Goal: Transaction & Acquisition: Purchase product/service

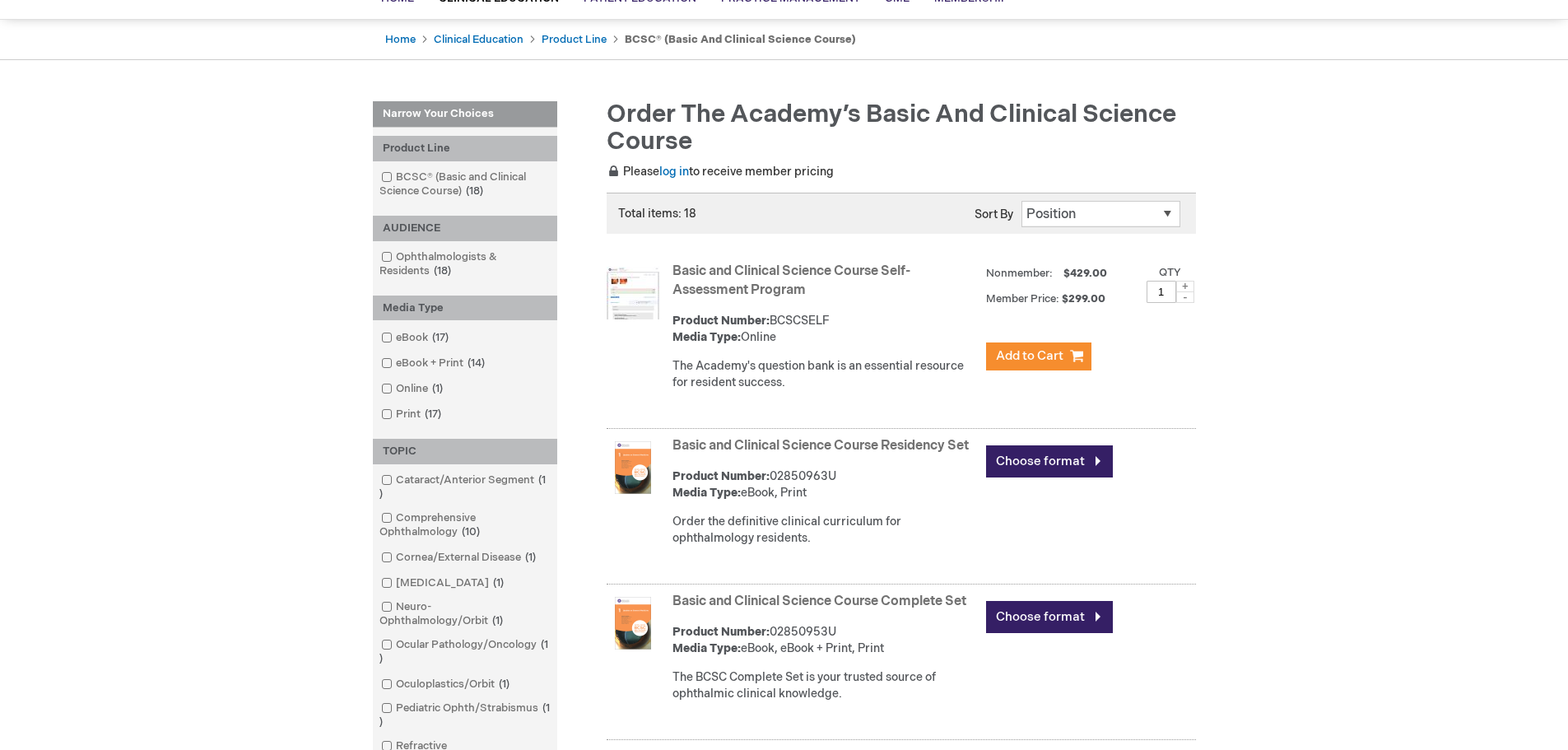
scroll to position [165, 0]
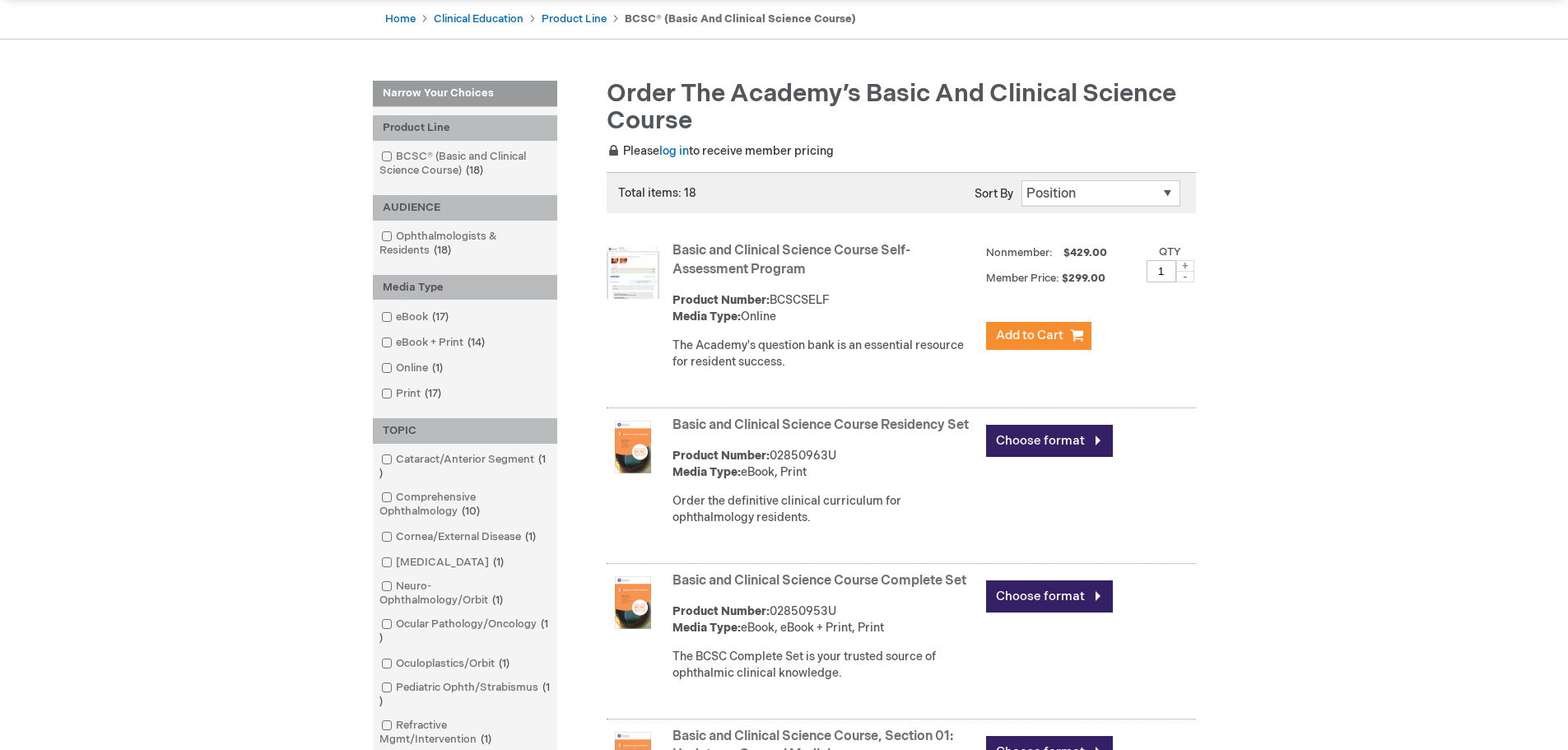
click at [820, 249] on link "Basic and Clinical Science Course Self-Assessment Program" at bounding box center [791, 260] width 238 height 34
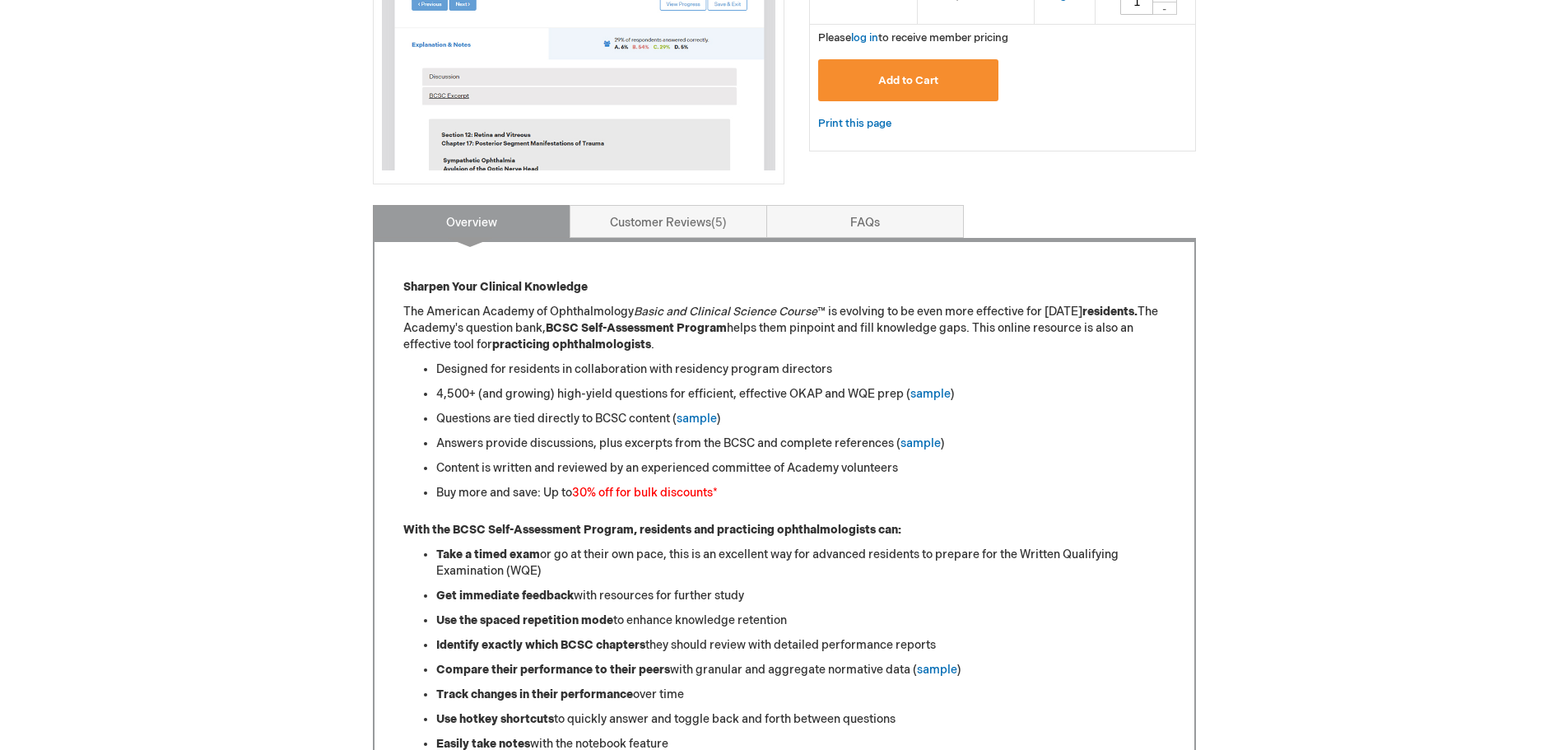
scroll to position [494, 0]
click at [698, 411] on link "sample" at bounding box center [697, 418] width 40 height 14
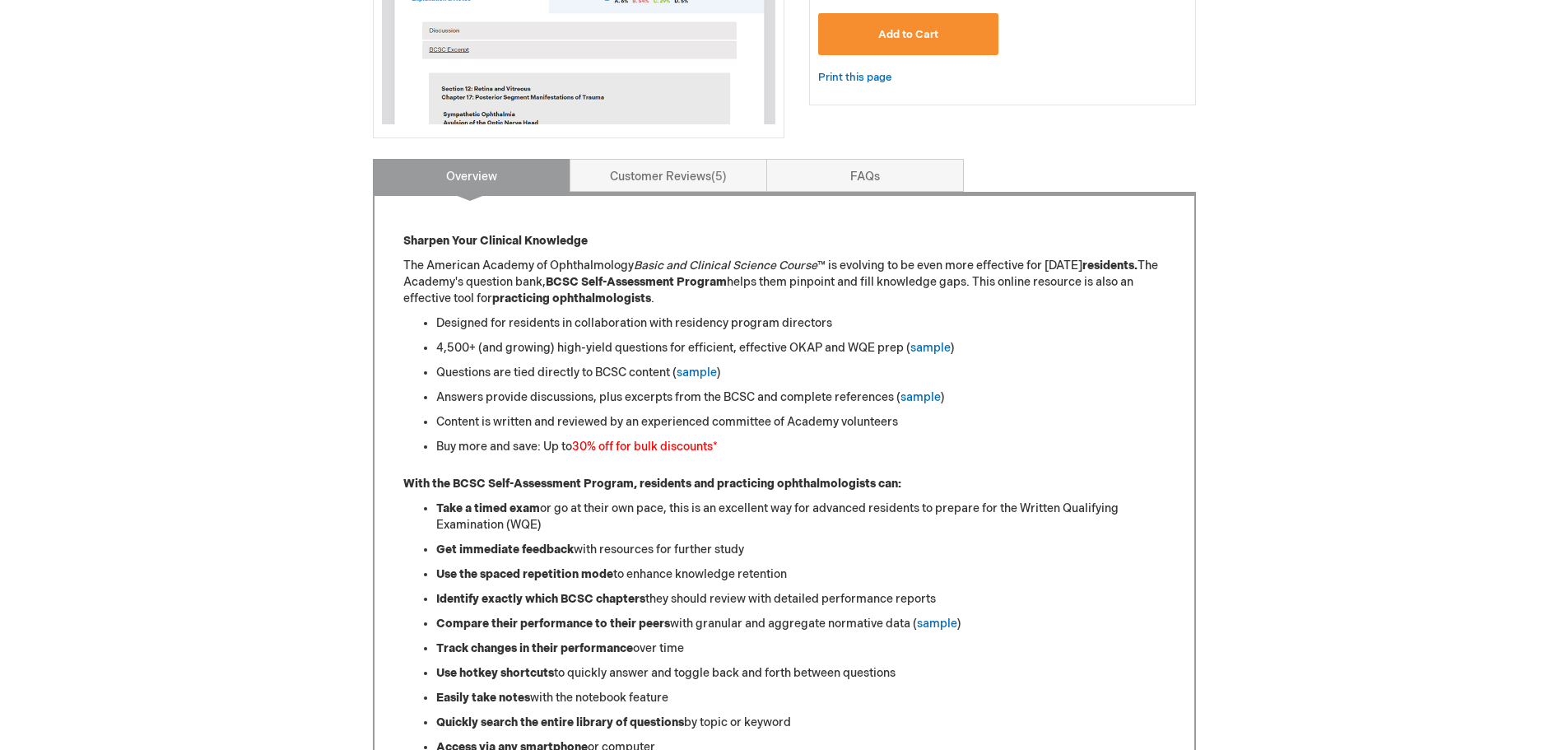
scroll to position [494, 0]
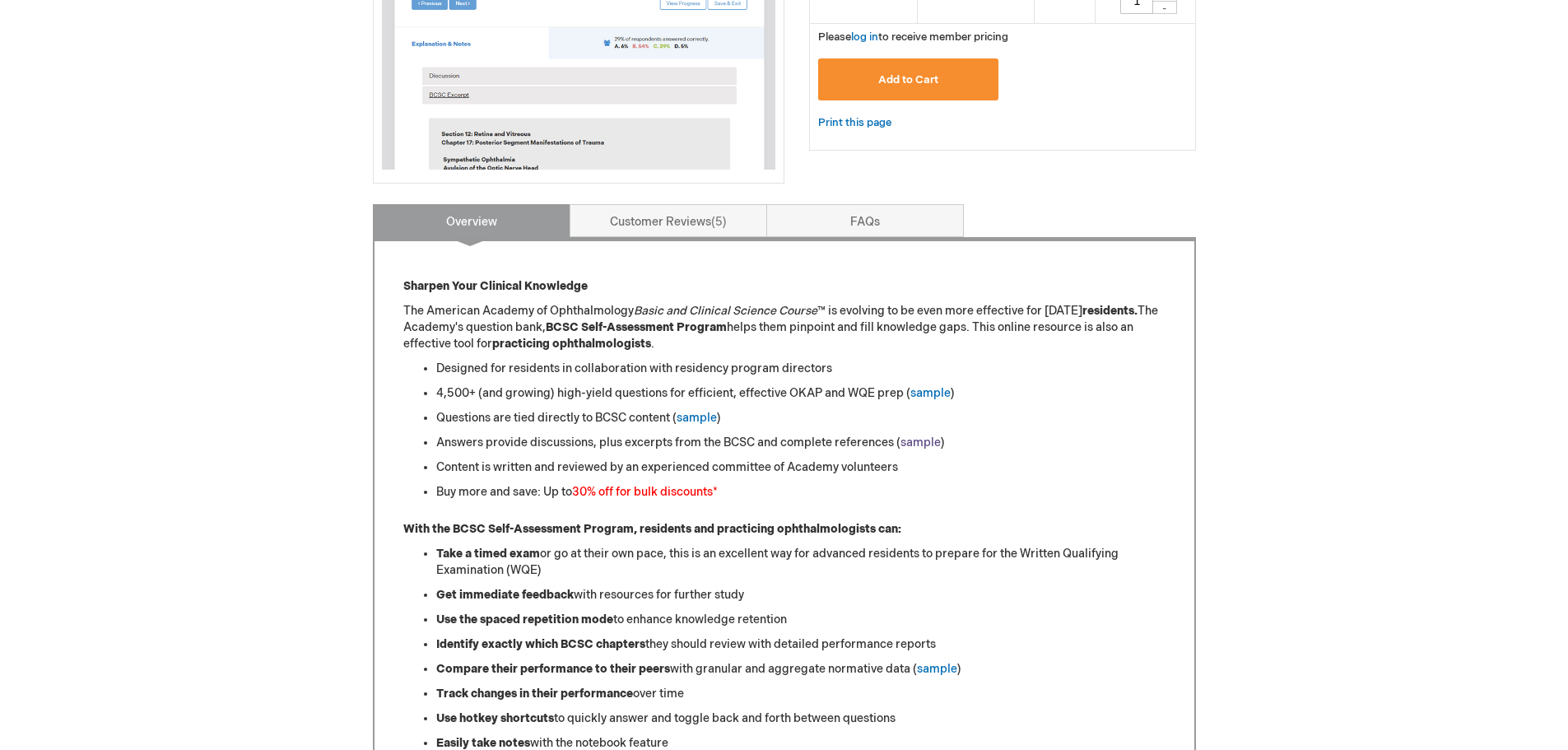
click at [919, 436] on link "sample" at bounding box center [921, 443] width 40 height 14
click at [920, 386] on link "sample" at bounding box center [931, 393] width 40 height 14
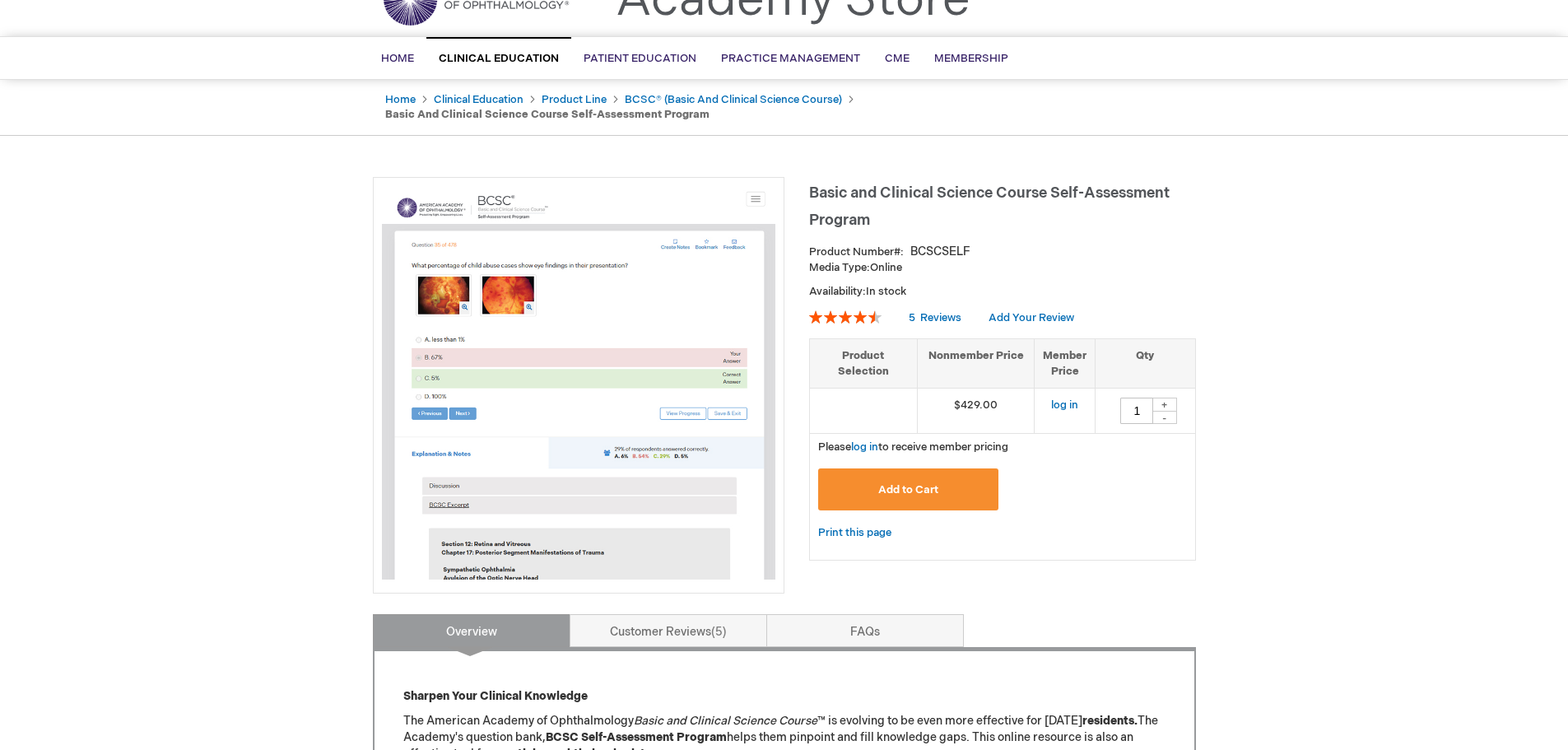
scroll to position [83, 0]
click at [1069, 401] on link "log in" at bounding box center [1065, 407] width 27 height 13
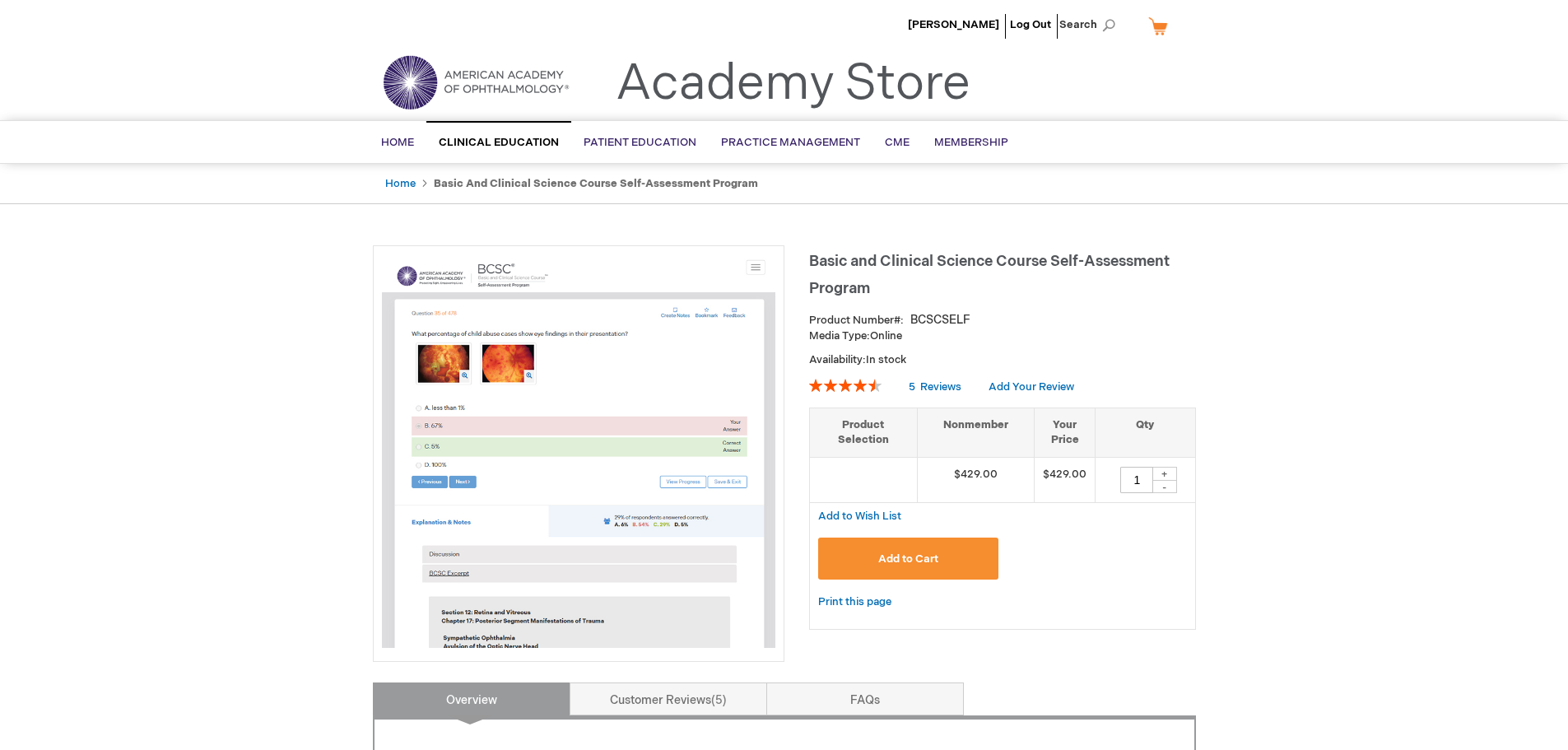
click at [995, 471] on td "$429.00" at bounding box center [976, 479] width 118 height 45
click at [1071, 475] on td "$429.00" at bounding box center [1065, 479] width 61 height 45
click at [988, 480] on td "$429.00" at bounding box center [976, 479] width 118 height 45
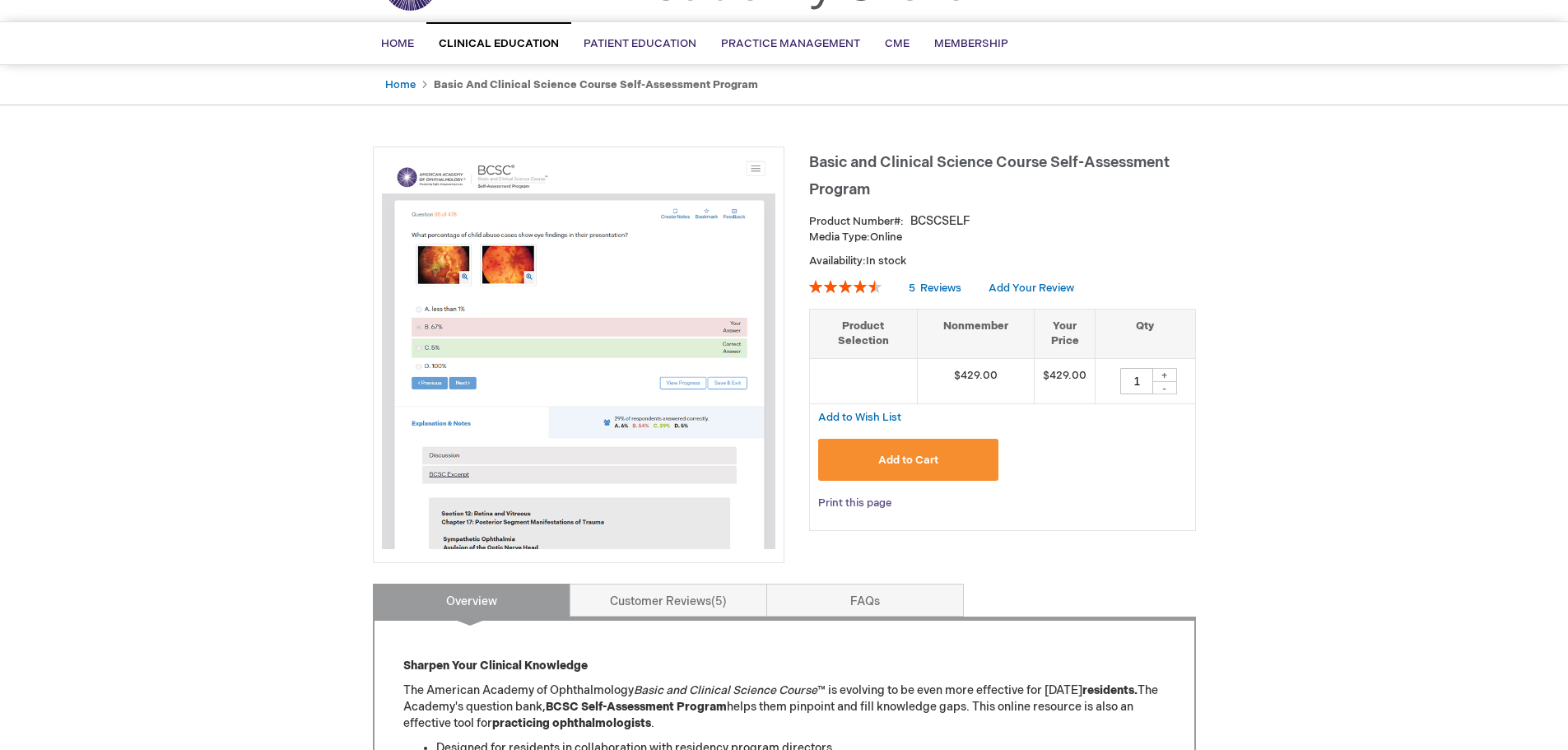
scroll to position [83, 0]
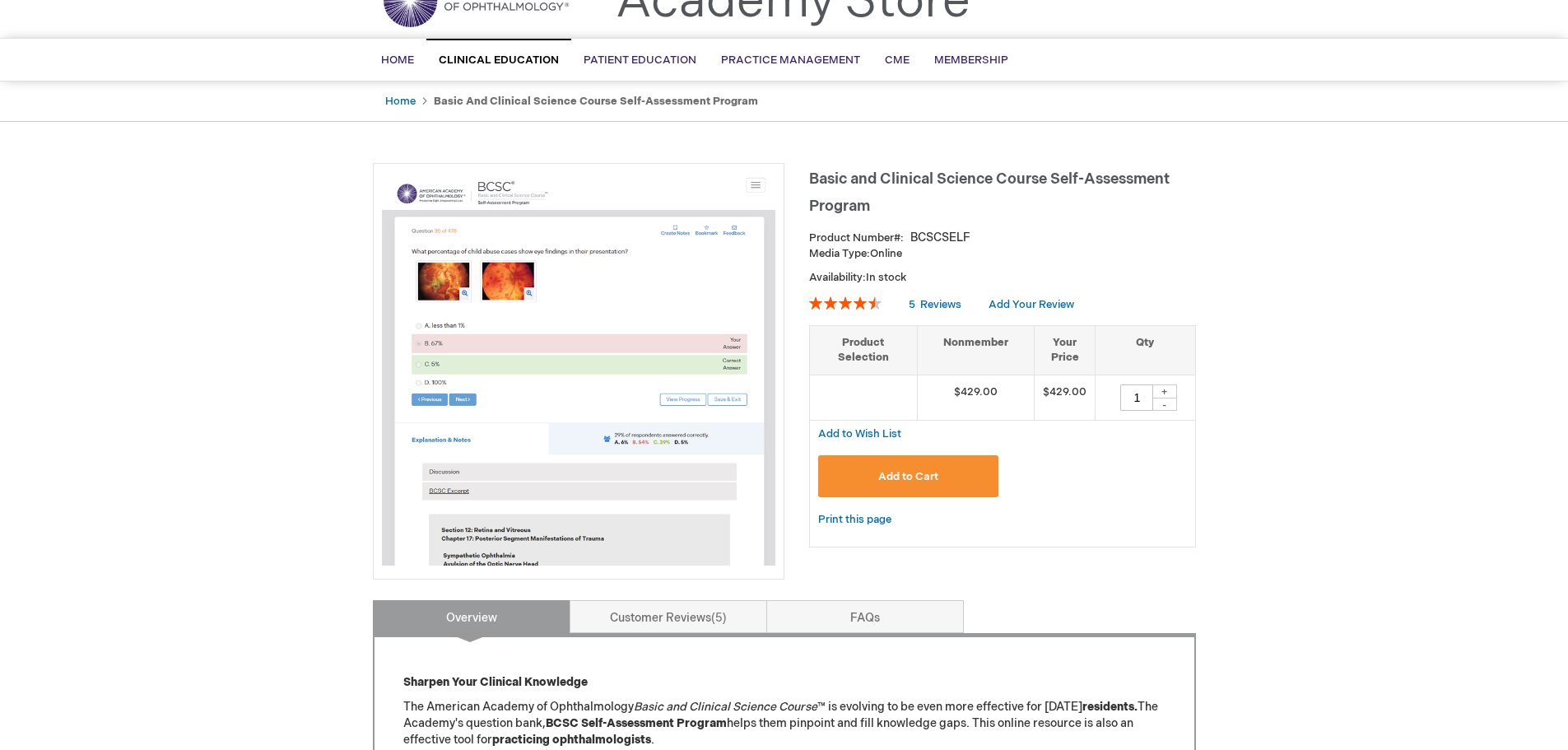
click at [938, 474] on span "Add to Cart" at bounding box center [908, 476] width 60 height 13
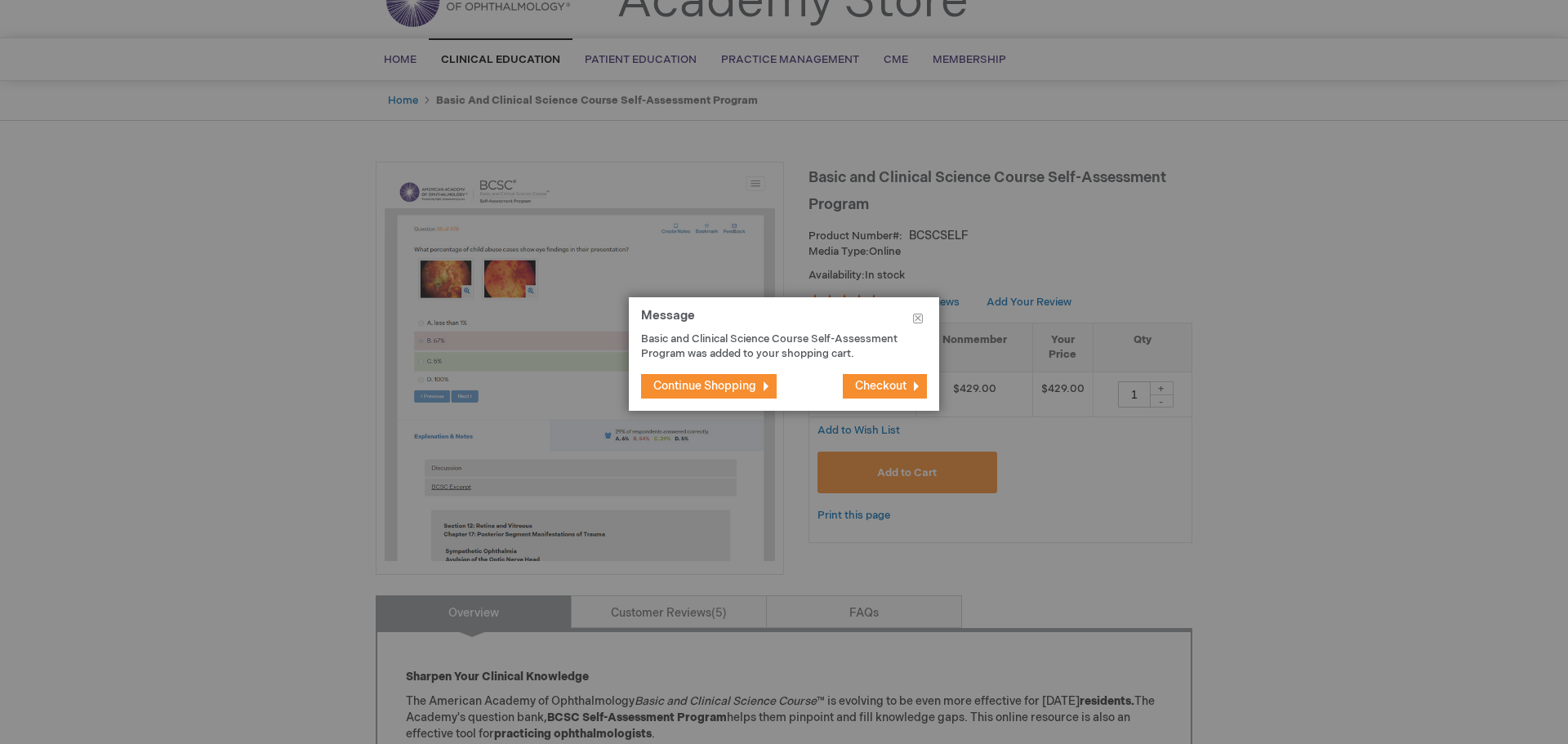
click at [718, 383] on span "Continue Shopping" at bounding box center [705, 386] width 103 height 14
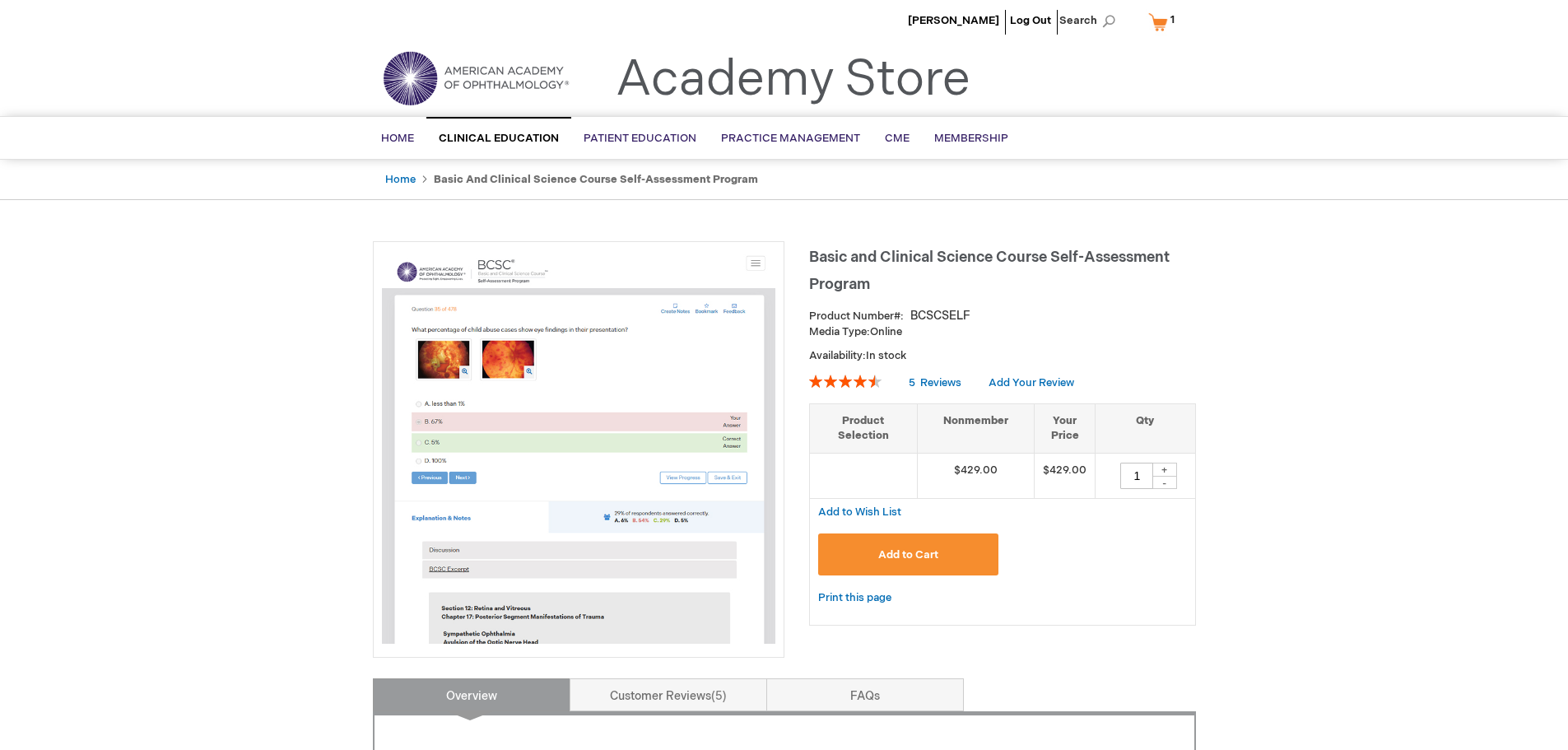
scroll to position [0, 0]
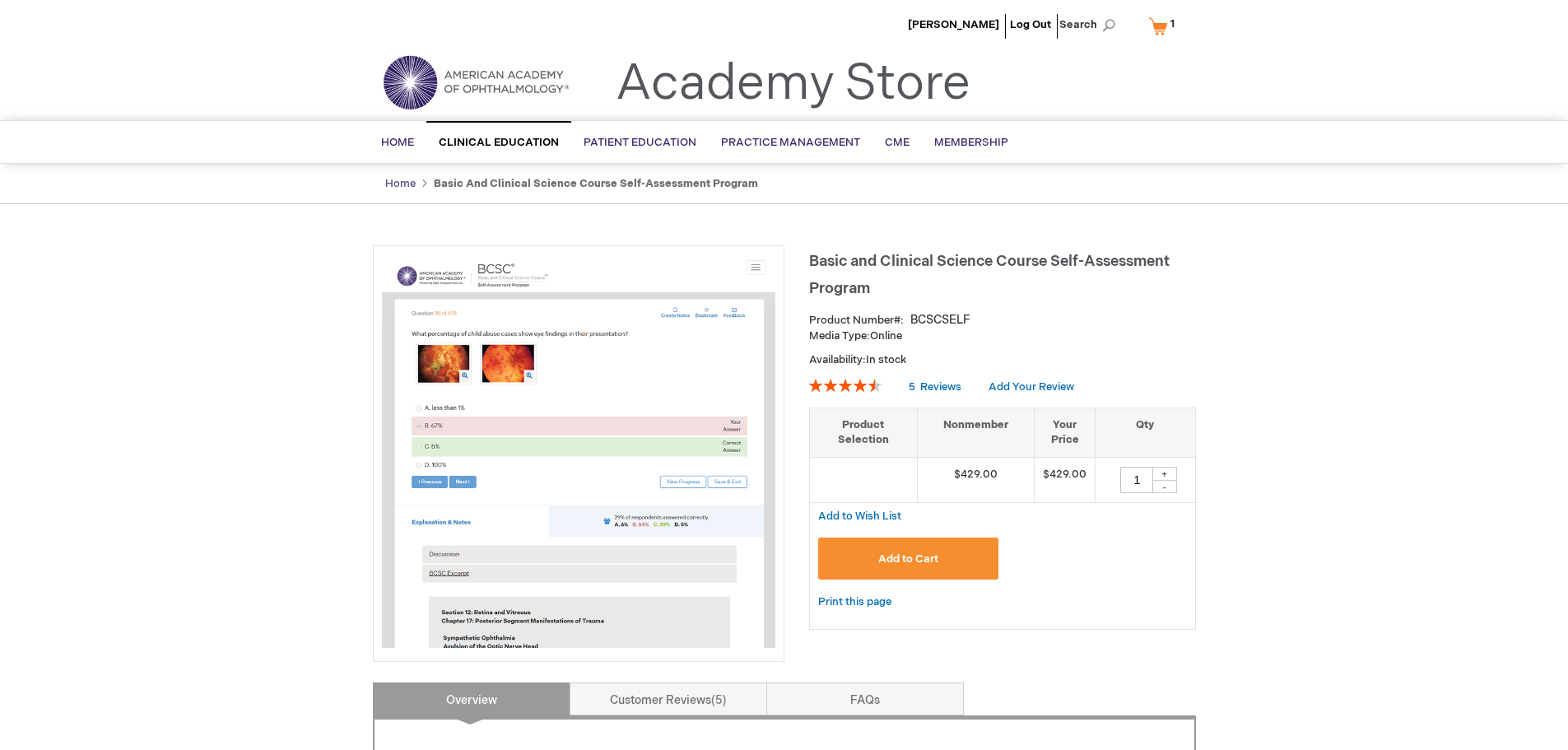
click at [401, 180] on link "Home" at bounding box center [400, 183] width 31 height 13
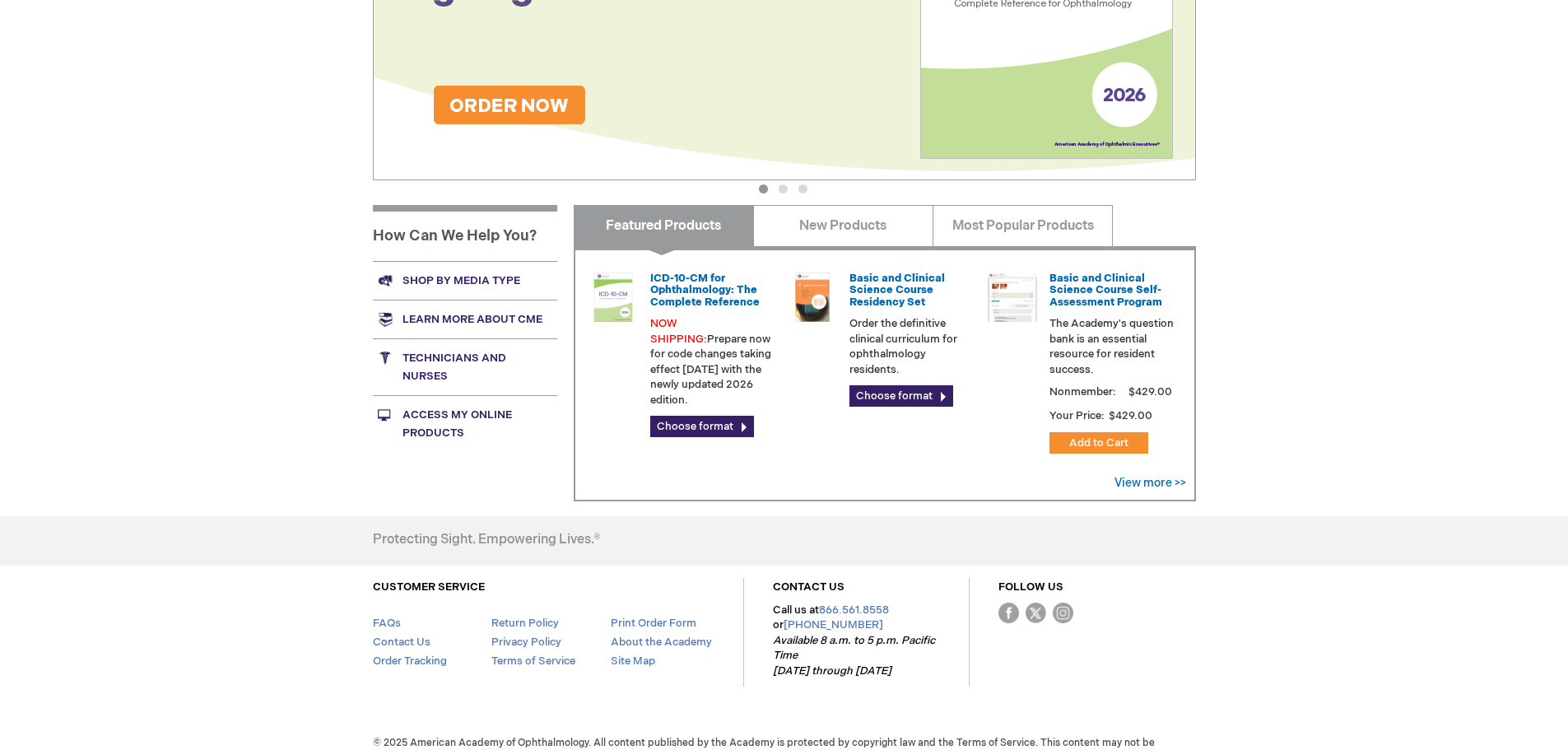
scroll to position [488, 0]
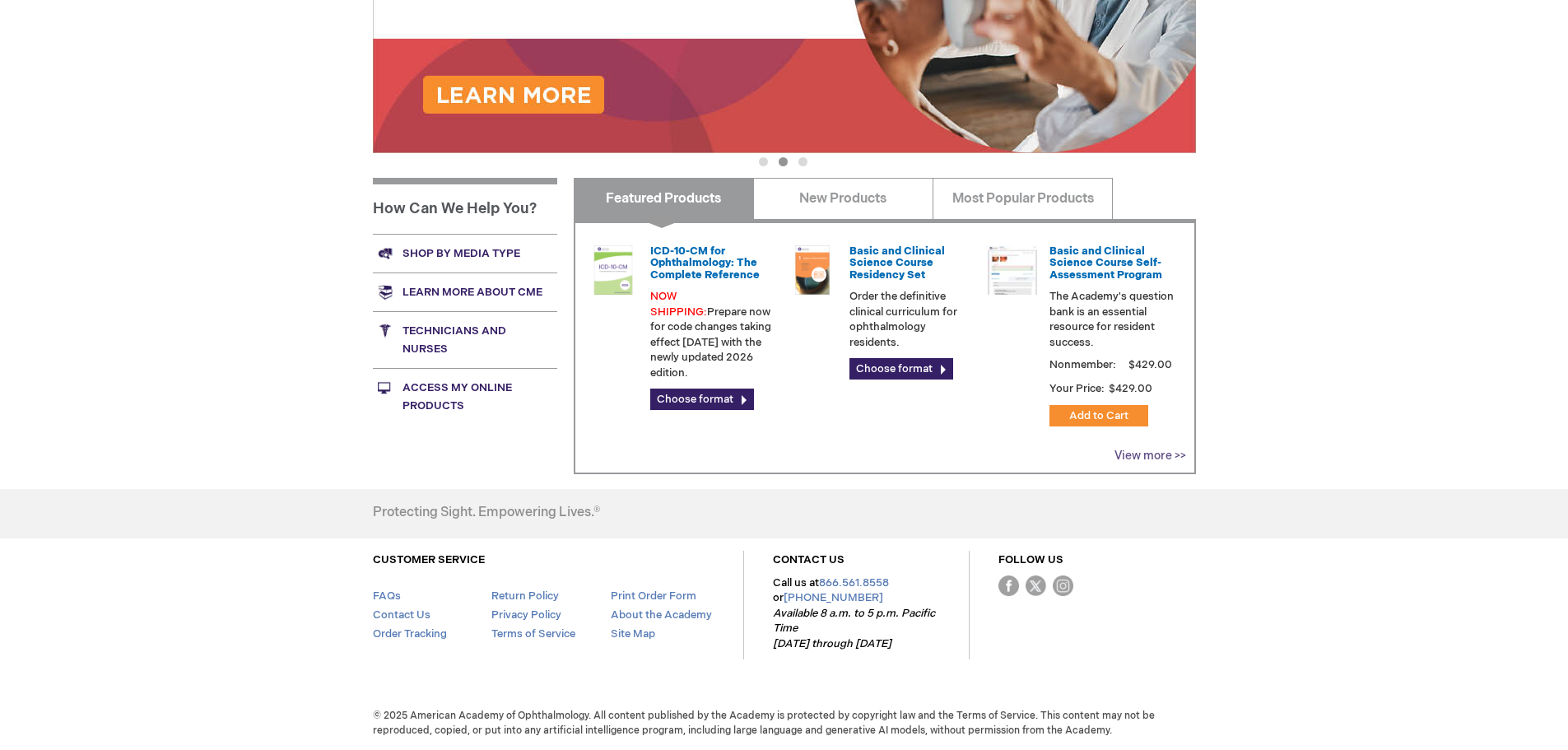
click at [1157, 461] on link "View more >>" at bounding box center [1150, 456] width 71 height 14
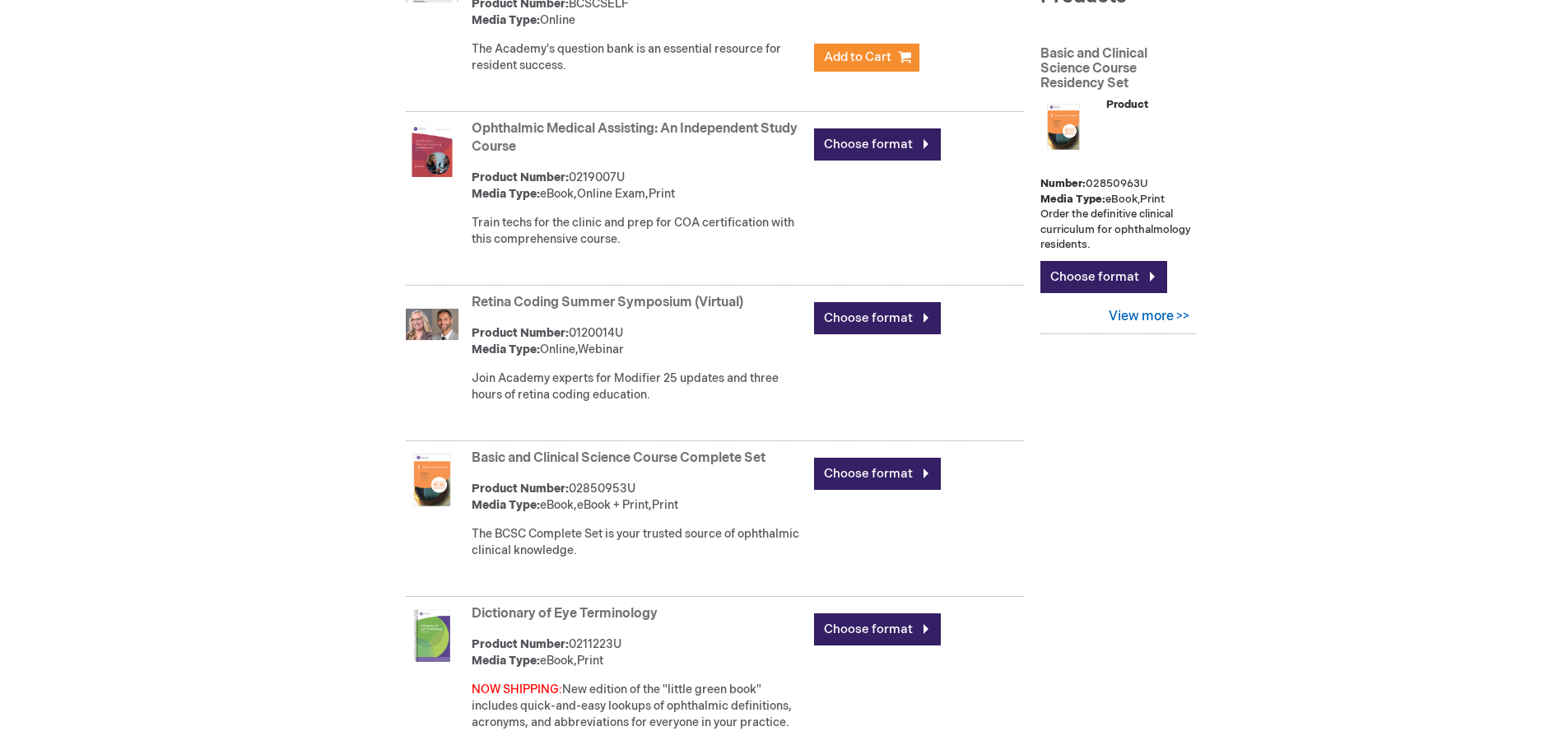
scroll to position [741, 0]
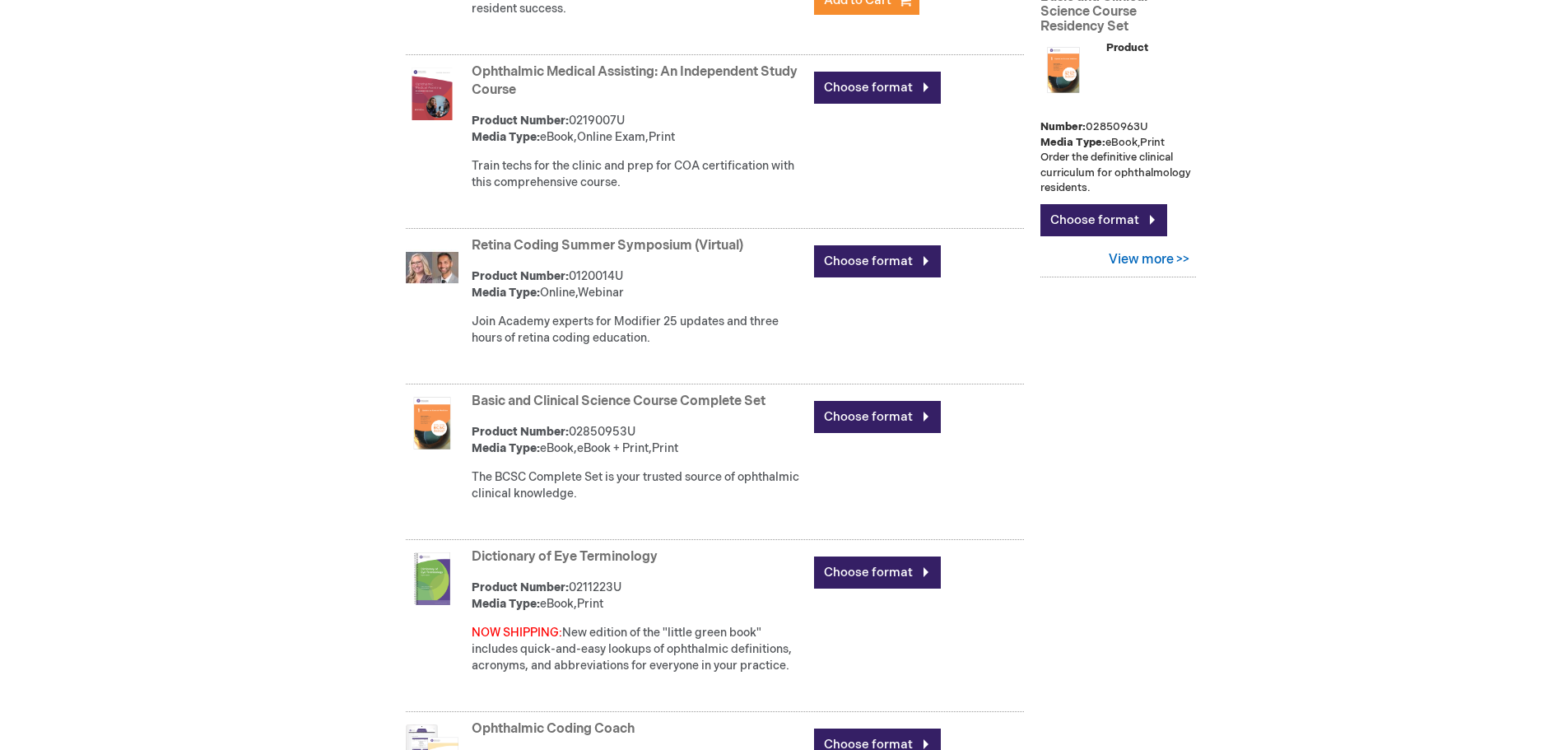
click at [742, 402] on link "Basic and Clinical Science Course Complete Set" at bounding box center [619, 401] width 294 height 16
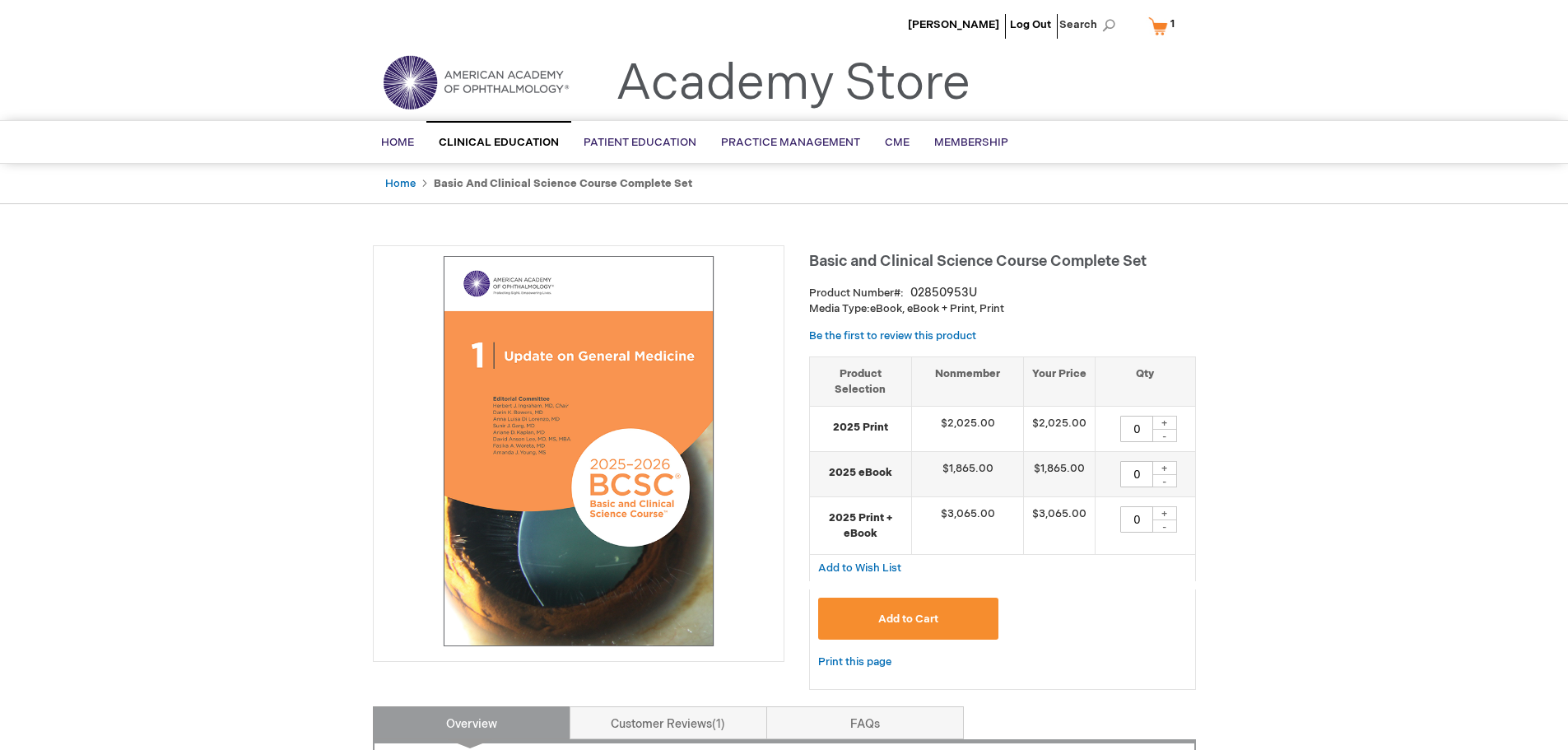
click at [1163, 27] on link "My Cart 1 1 items" at bounding box center [1165, 26] width 40 height 29
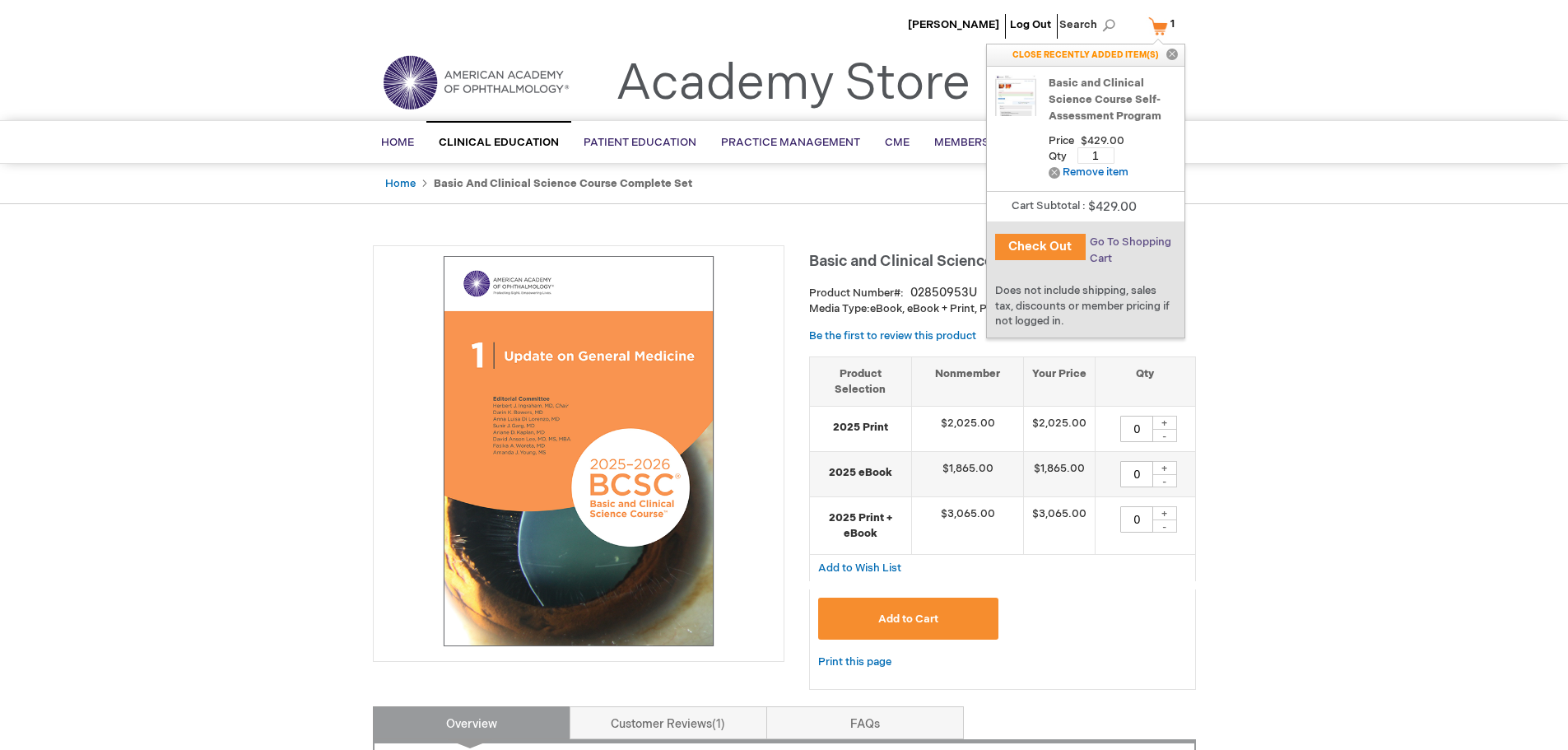
click at [1122, 239] on span "Go To Shopping Cart" at bounding box center [1131, 251] width 82 height 30
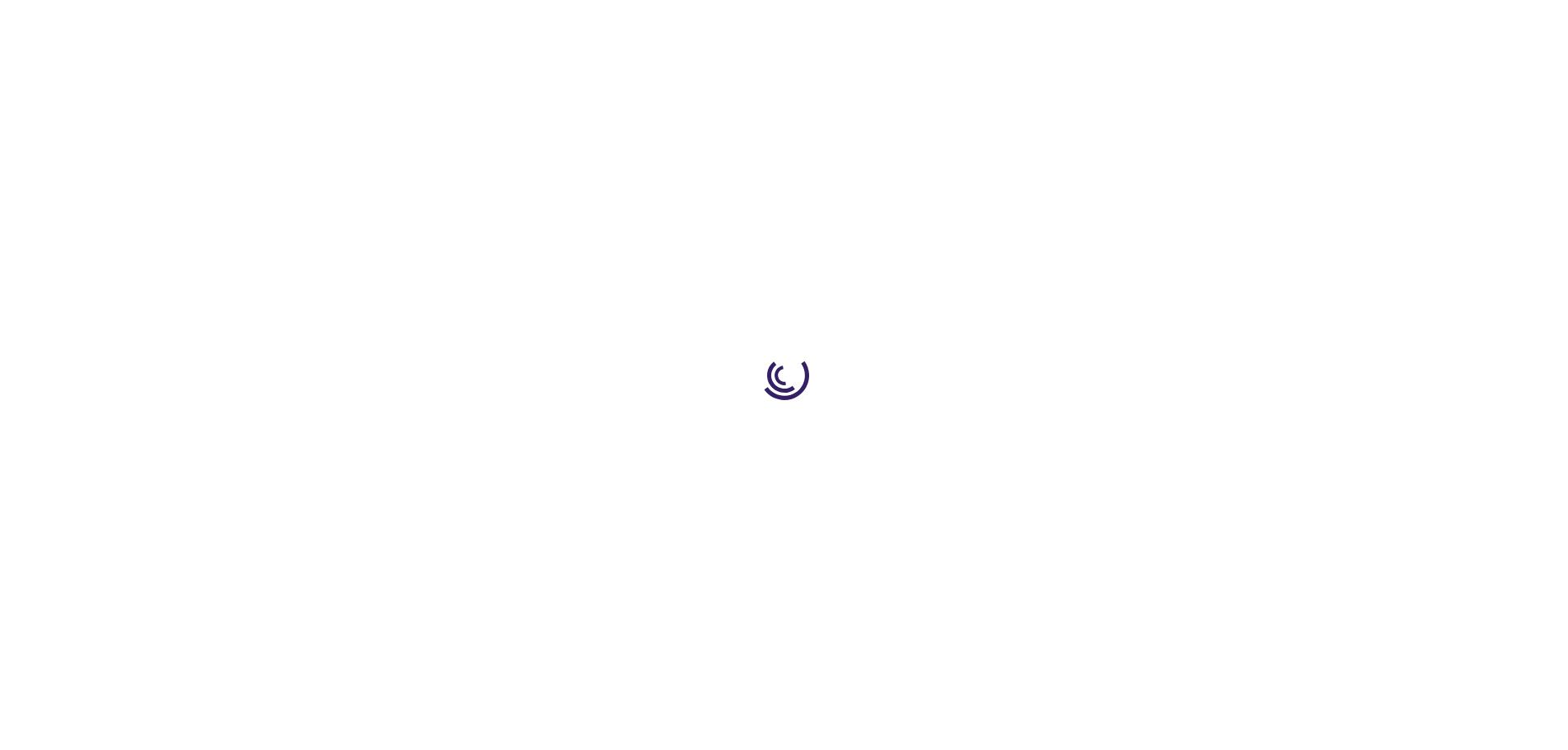
select select "MY"
